Goal: Answer question/provide support

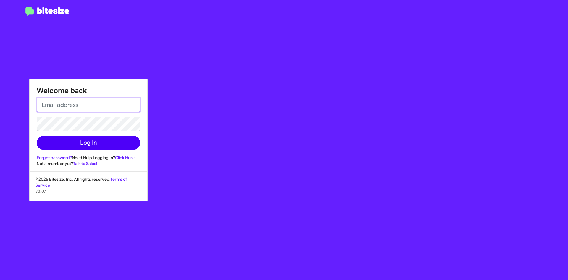
type input "[EMAIL_ADDRESS][DOMAIN_NAME]"
click at [114, 137] on button "Log In" at bounding box center [89, 143] width 104 height 14
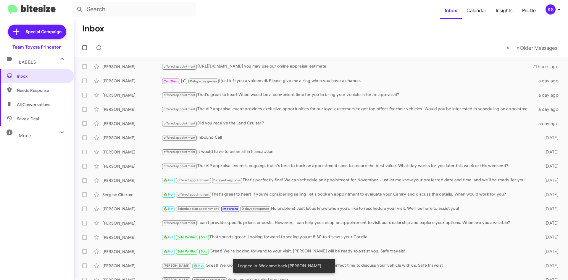
click at [29, 106] on span "All Conversations" at bounding box center [33, 105] width 33 height 6
type input "in:all-conversations"
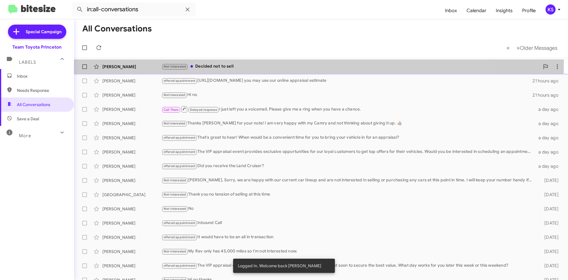
click at [229, 62] on div "[PERSON_NAME] Not-Interested Decided not to sell 19 hours ago" at bounding box center [321, 67] width 485 height 12
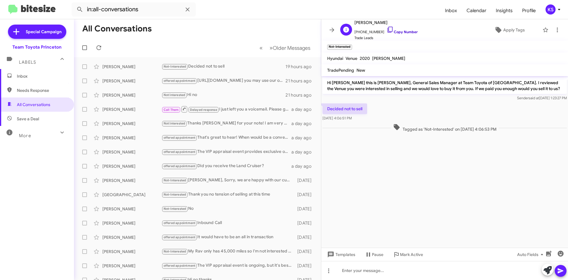
click at [388, 30] on link "Copy Number" at bounding box center [402, 32] width 31 height 4
